Goal: Task Accomplishment & Management: Complete application form

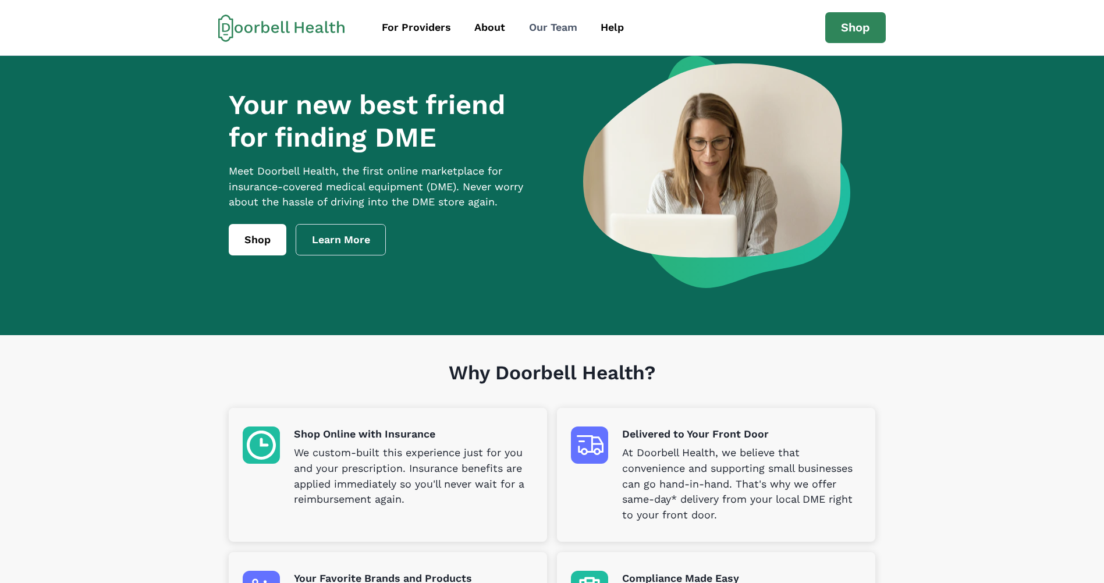
click at [535, 22] on div "Our Team" at bounding box center [553, 28] width 48 height 16
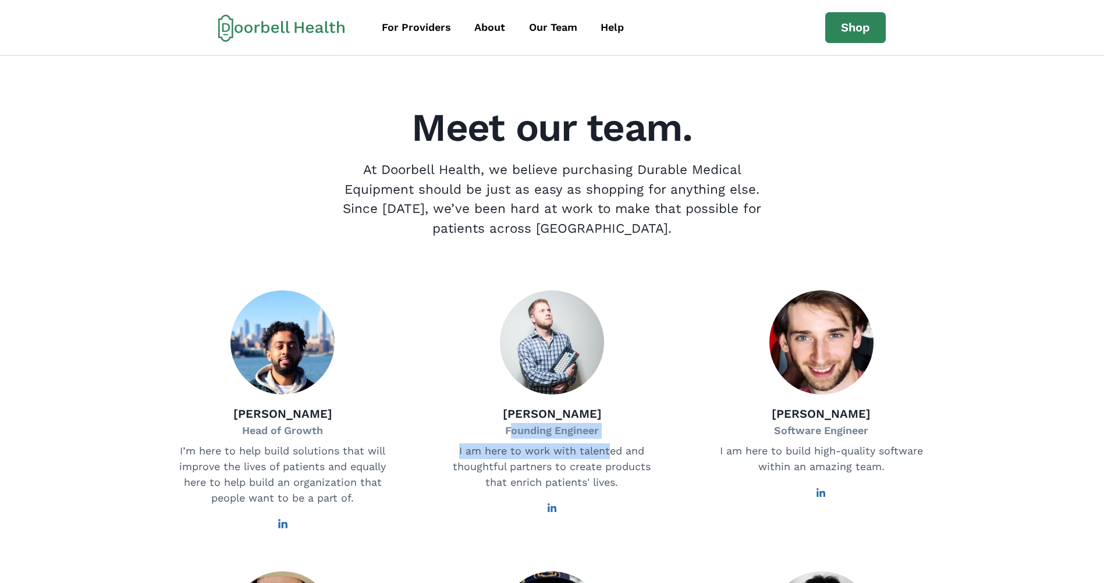
drag, startPoint x: 509, startPoint y: 437, endPoint x: 609, endPoint y: 435, distance: 100.1
click at [609, 435] on div "[PERSON_NAME] Founding Engineer I am here to work with talented and thoughtful …" at bounding box center [552, 409] width 254 height 239
drag, startPoint x: 609, startPoint y: 435, endPoint x: 552, endPoint y: 349, distance: 103.2
click at [552, 349] on img at bounding box center [552, 342] width 104 height 104
click at [615, 440] on div "[PERSON_NAME] Founding Engineer I am here to work with talented and thoughtful …" at bounding box center [552, 409] width 254 height 239
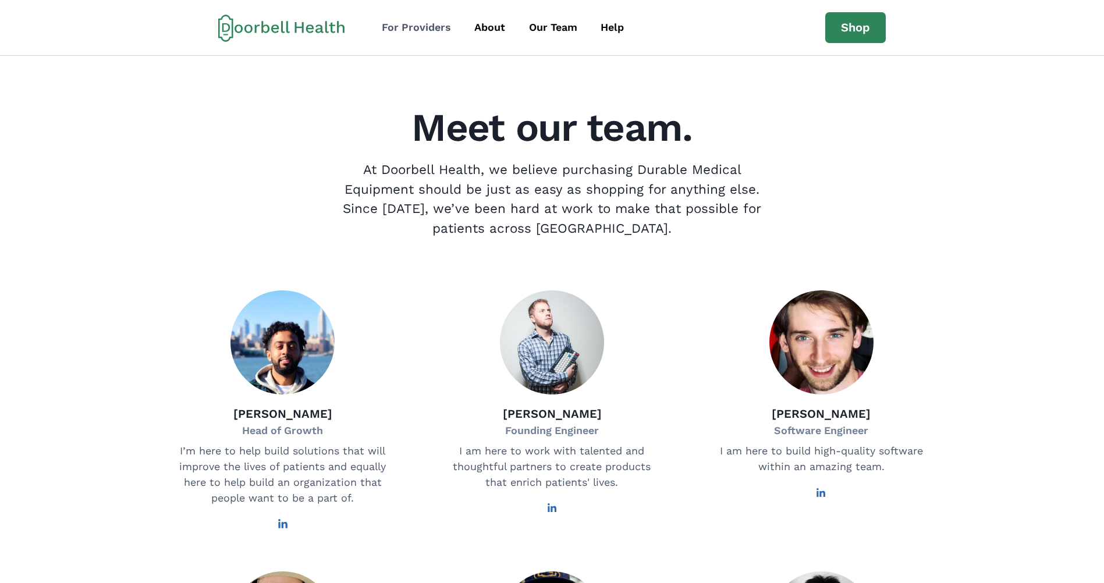
click at [432, 29] on div "For Providers" at bounding box center [416, 28] width 69 height 16
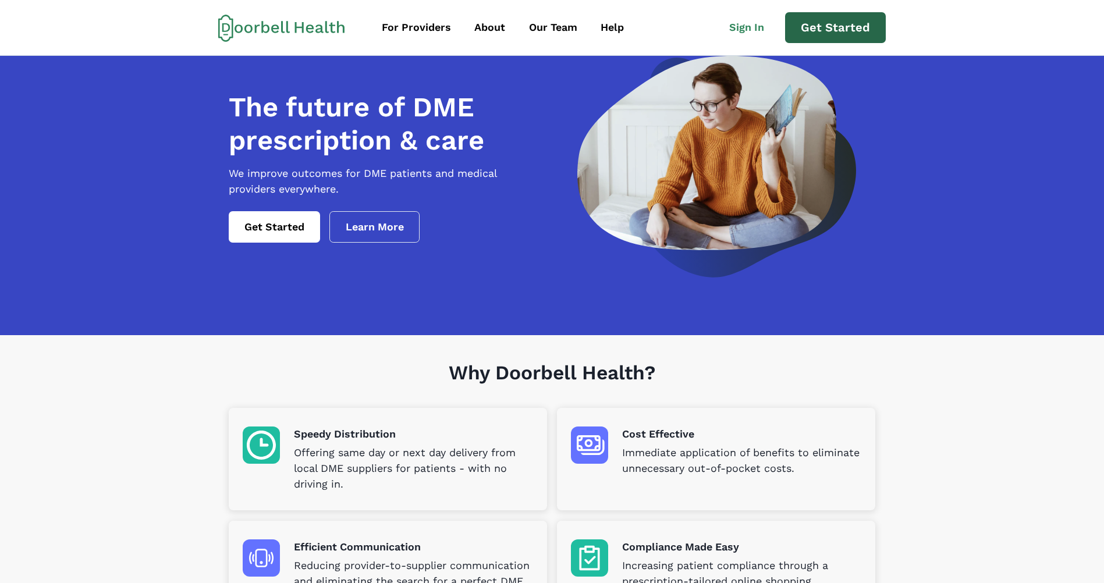
click at [828, 40] on link "Get Started" at bounding box center [835, 27] width 101 height 31
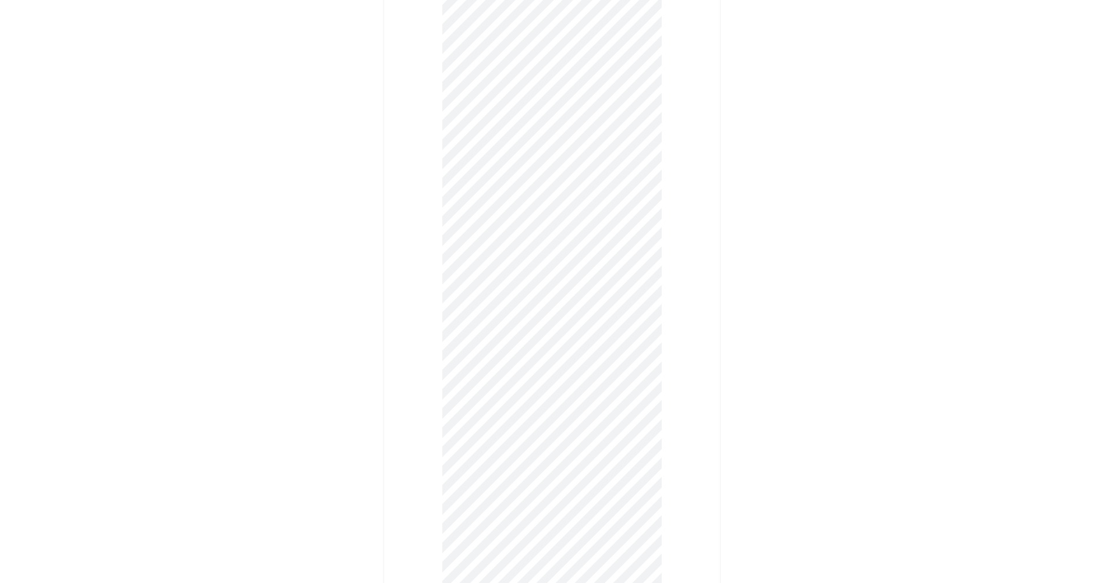
scroll to position [233, 0]
click at [790, 477] on div "Provider Sign Up Have an account? Sign in as a Provider" at bounding box center [552, 406] width 1104 height 1051
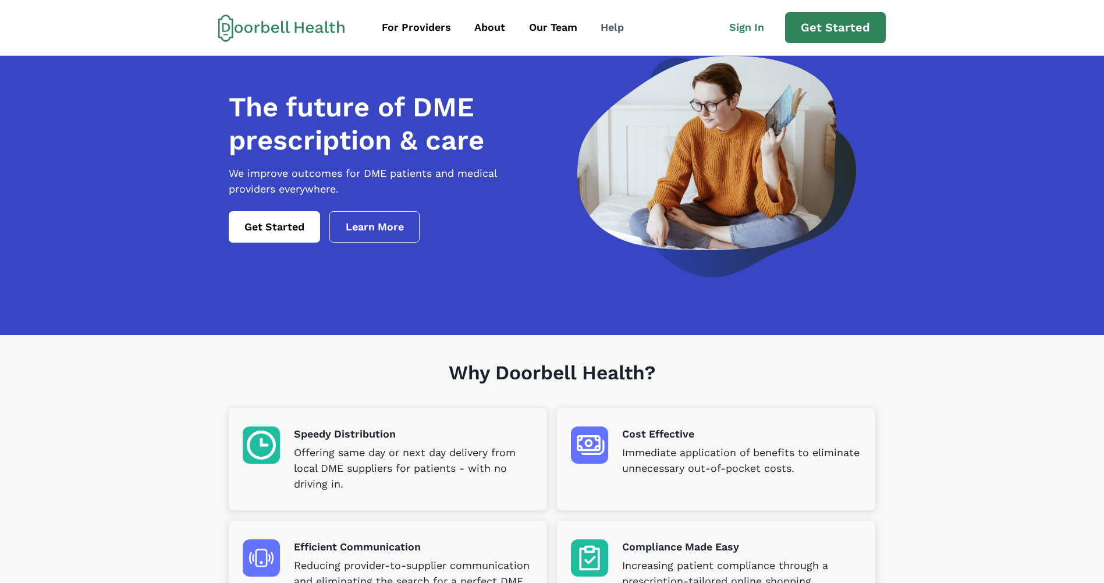
click at [619, 28] on div "Help" at bounding box center [612, 28] width 23 height 16
